Goal: Task Accomplishment & Management: Use online tool/utility

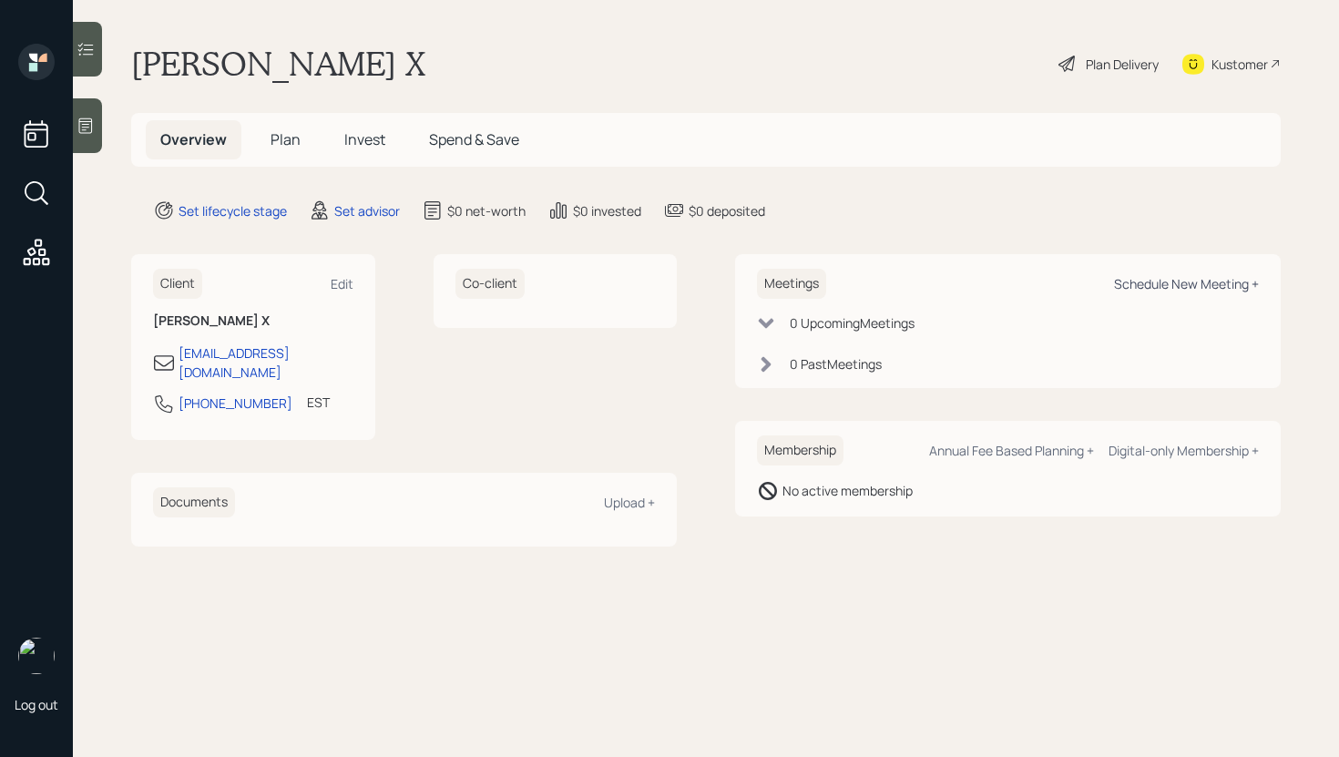
click at [1178, 279] on div "Schedule New Meeting +" at bounding box center [1186, 283] width 145 height 17
select select "round-[PERSON_NAME]"
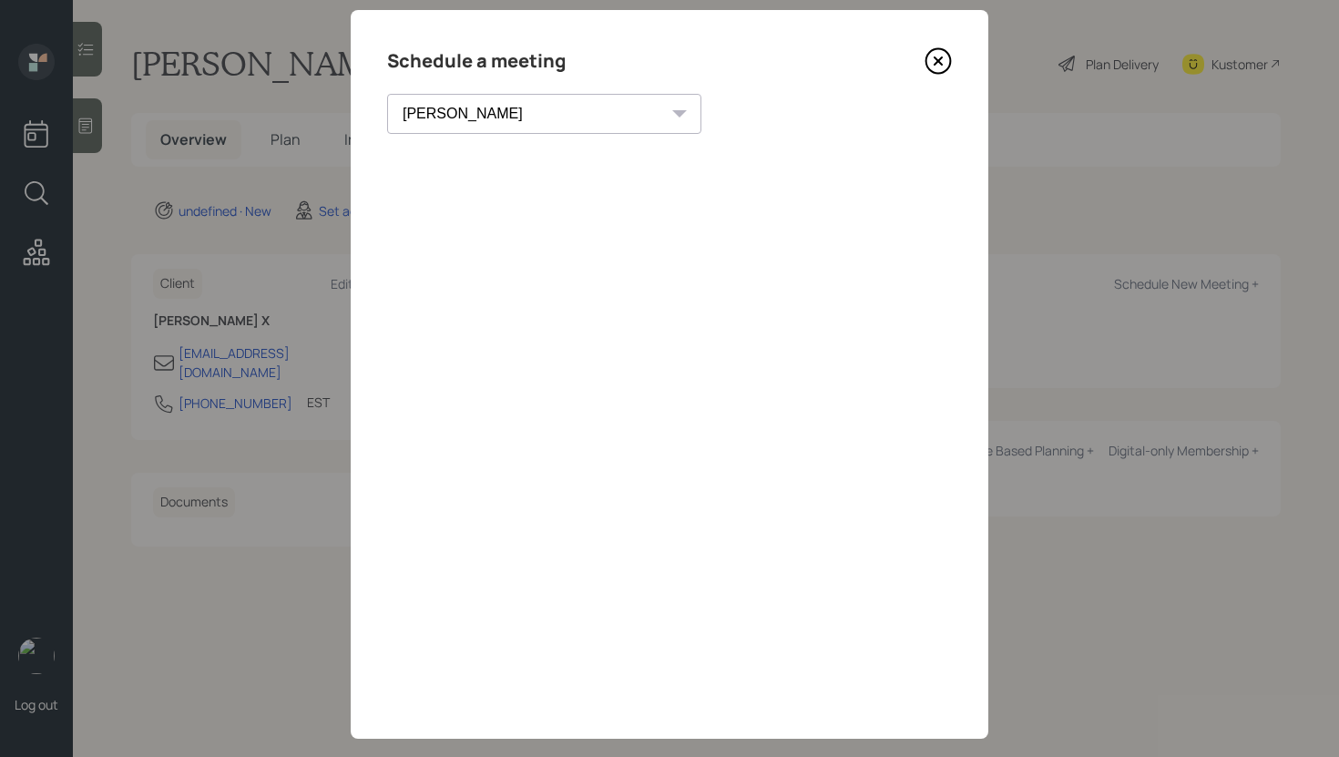
scroll to position [63, 0]
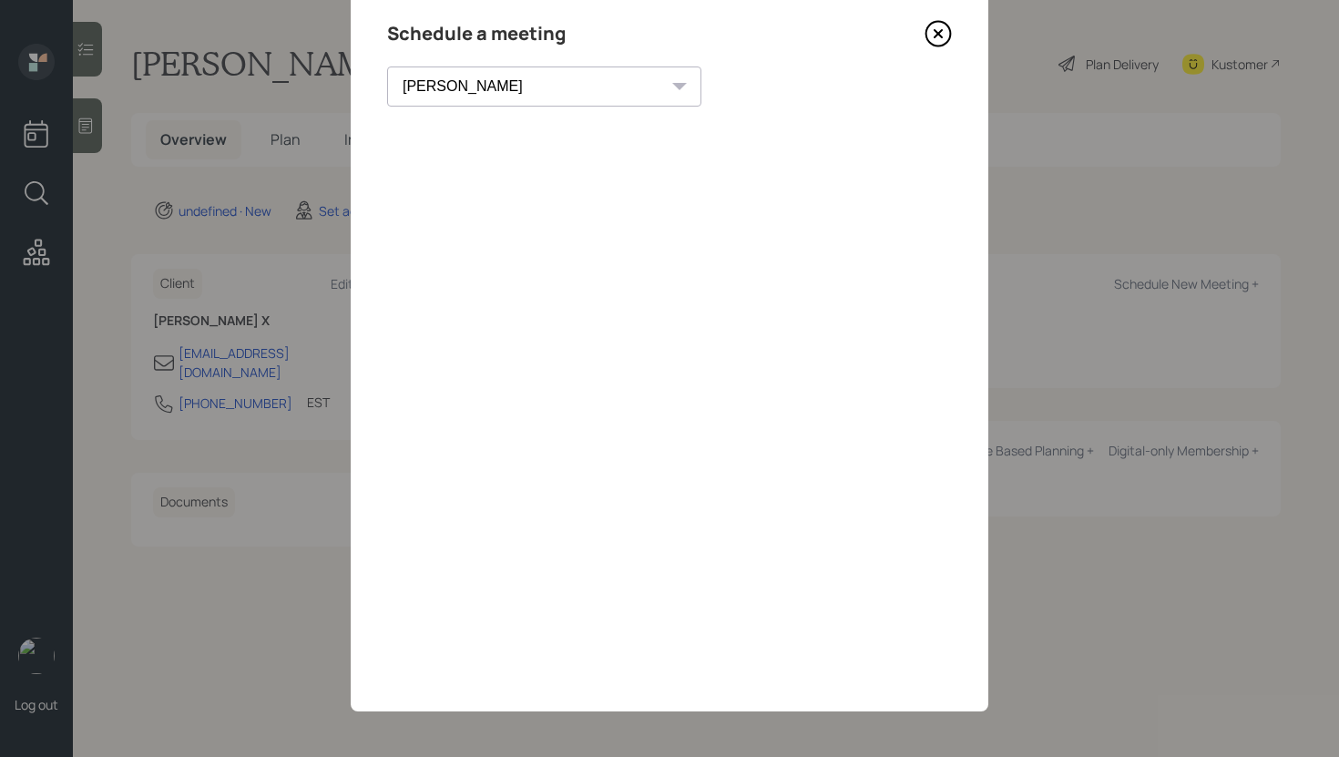
click at [938, 32] on icon at bounding box center [937, 33] width 27 height 27
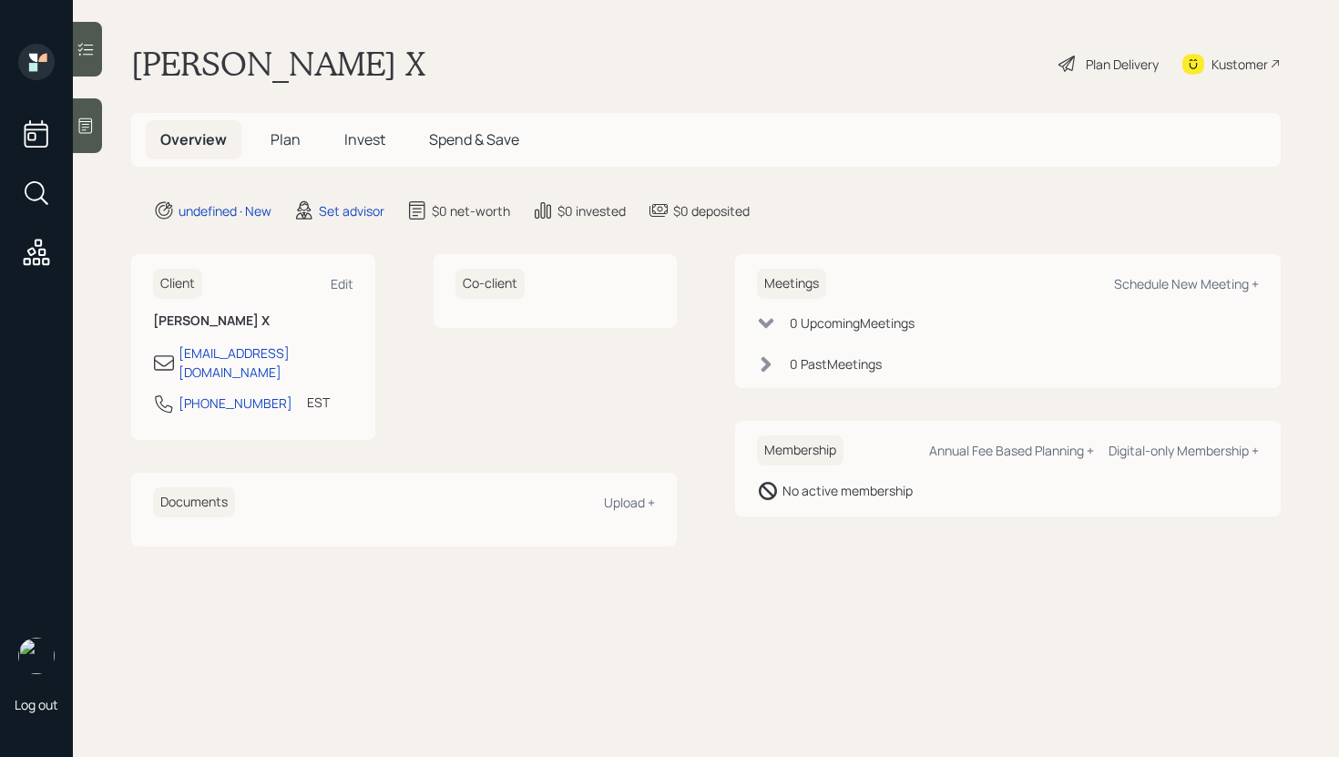
click at [94, 141] on div at bounding box center [87, 125] width 29 height 55
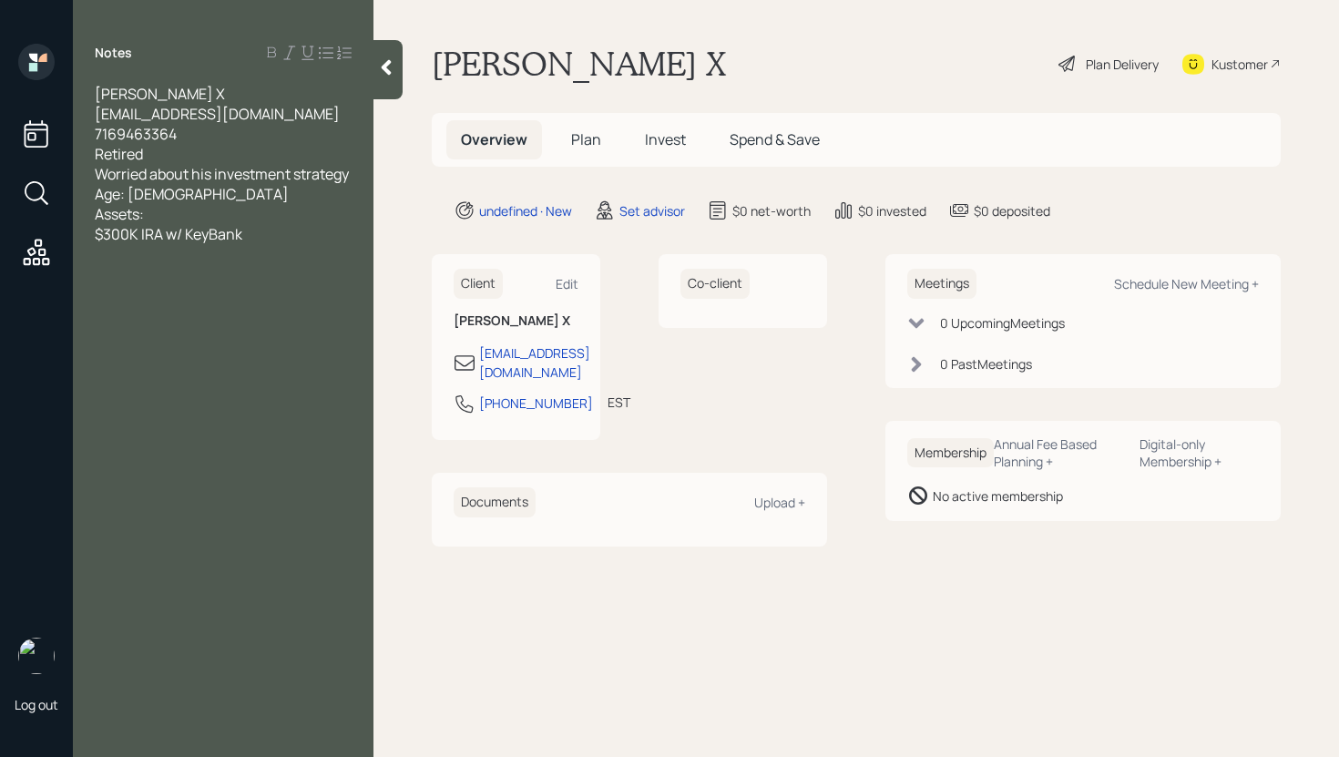
click at [254, 184] on div "Worried about his investment strategy" at bounding box center [223, 174] width 257 height 20
click at [379, 87] on div at bounding box center [387, 69] width 29 height 59
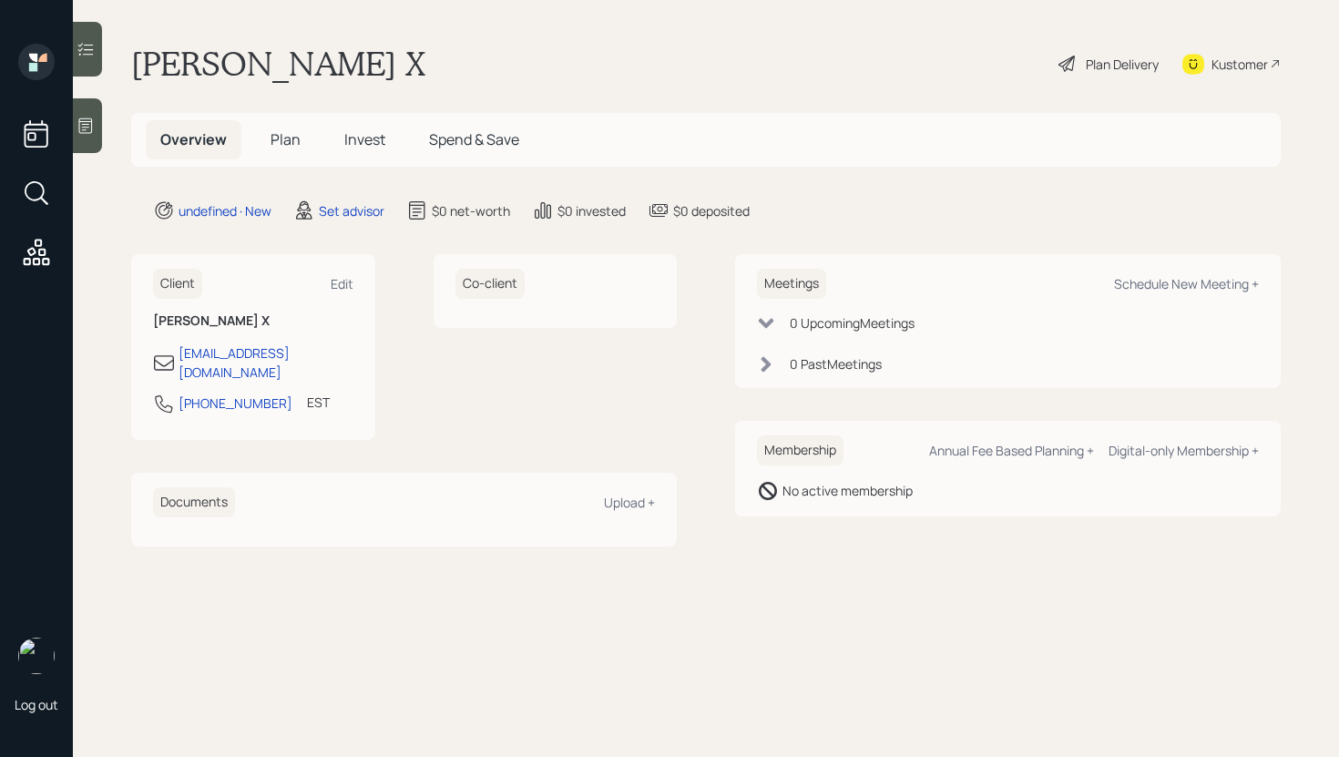
click at [1257, 58] on div "Kustomer" at bounding box center [1239, 64] width 56 height 19
